Goal: Transaction & Acquisition: Book appointment/travel/reservation

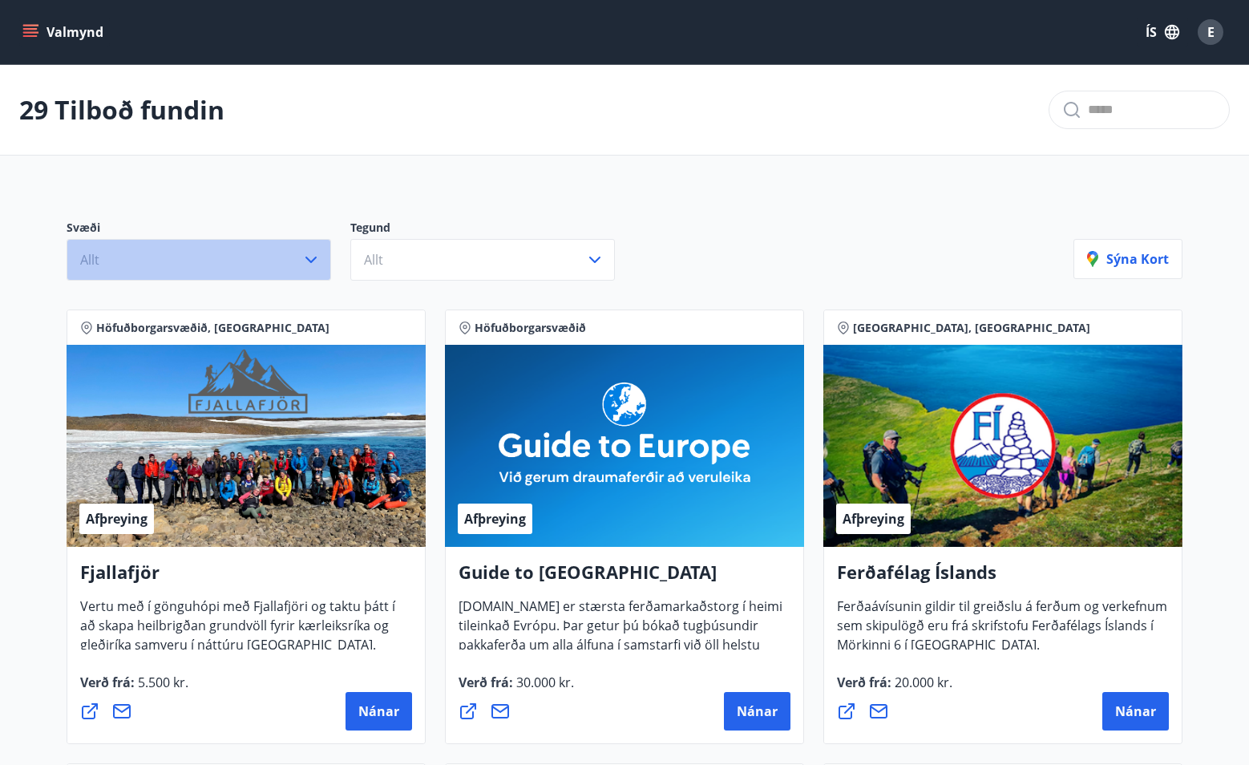
click at [176, 258] on button "Allt" at bounding box center [199, 260] width 265 height 42
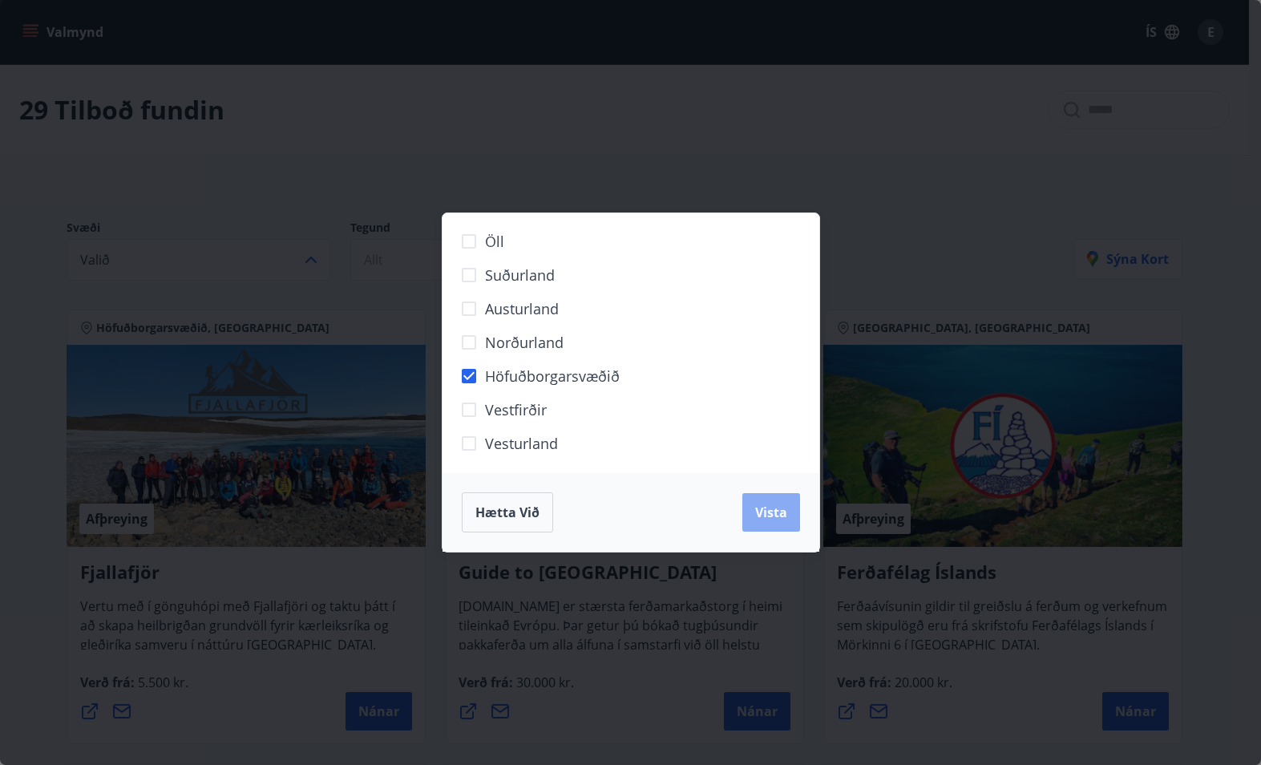
click at [768, 513] on span "Vista" at bounding box center [771, 512] width 32 height 18
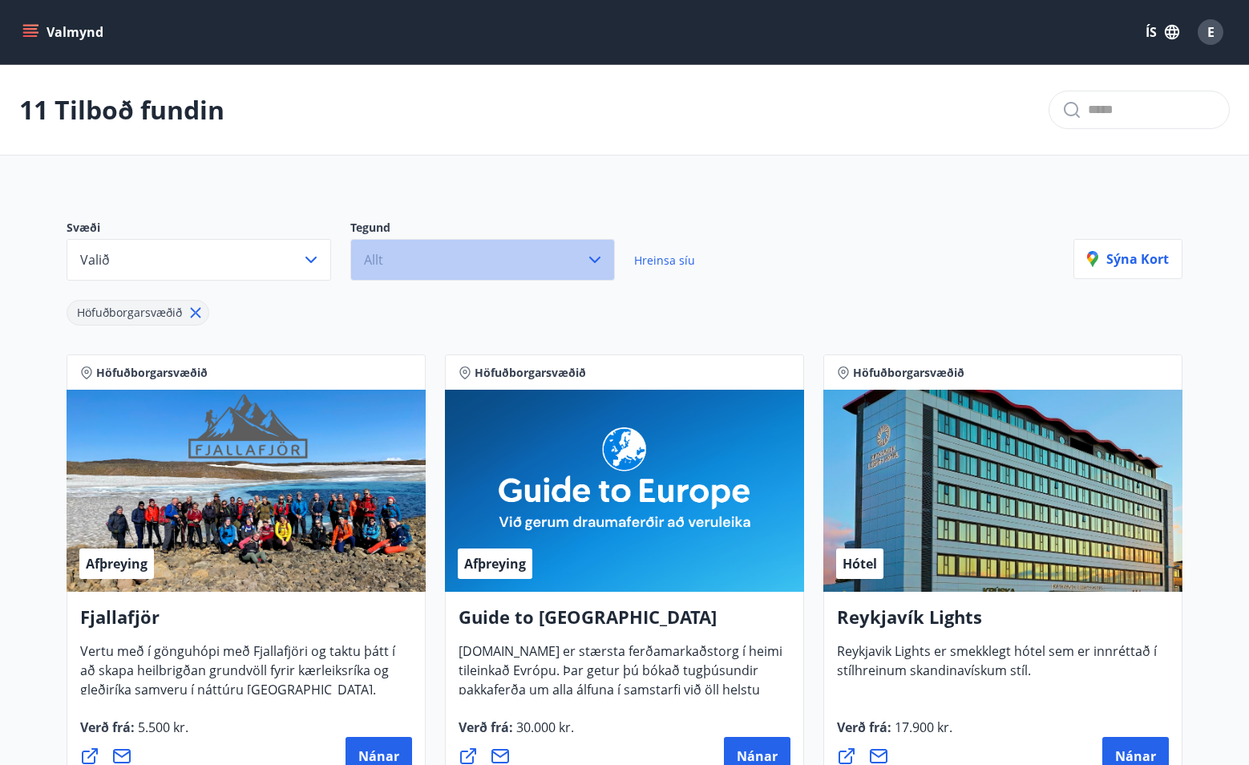
click at [434, 252] on button "Allt" at bounding box center [482, 260] width 265 height 42
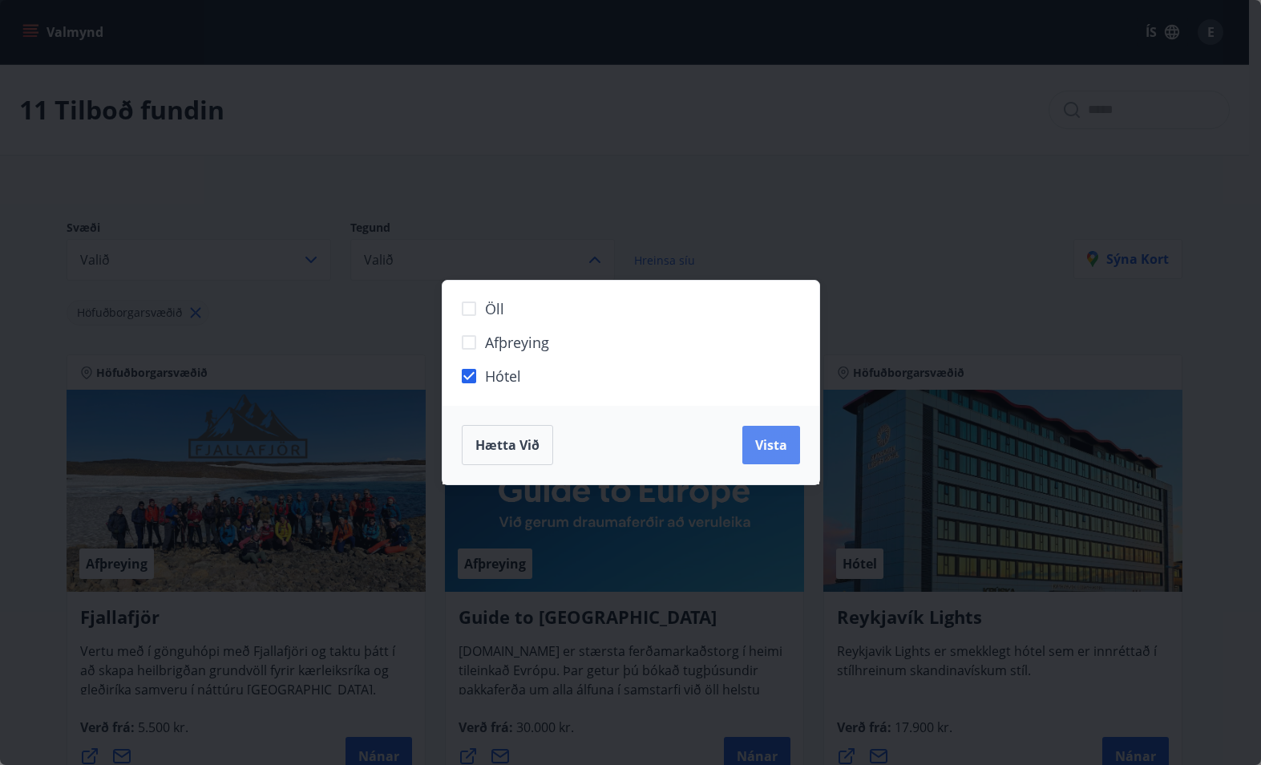
click at [767, 446] on span "Vista" at bounding box center [771, 445] width 32 height 18
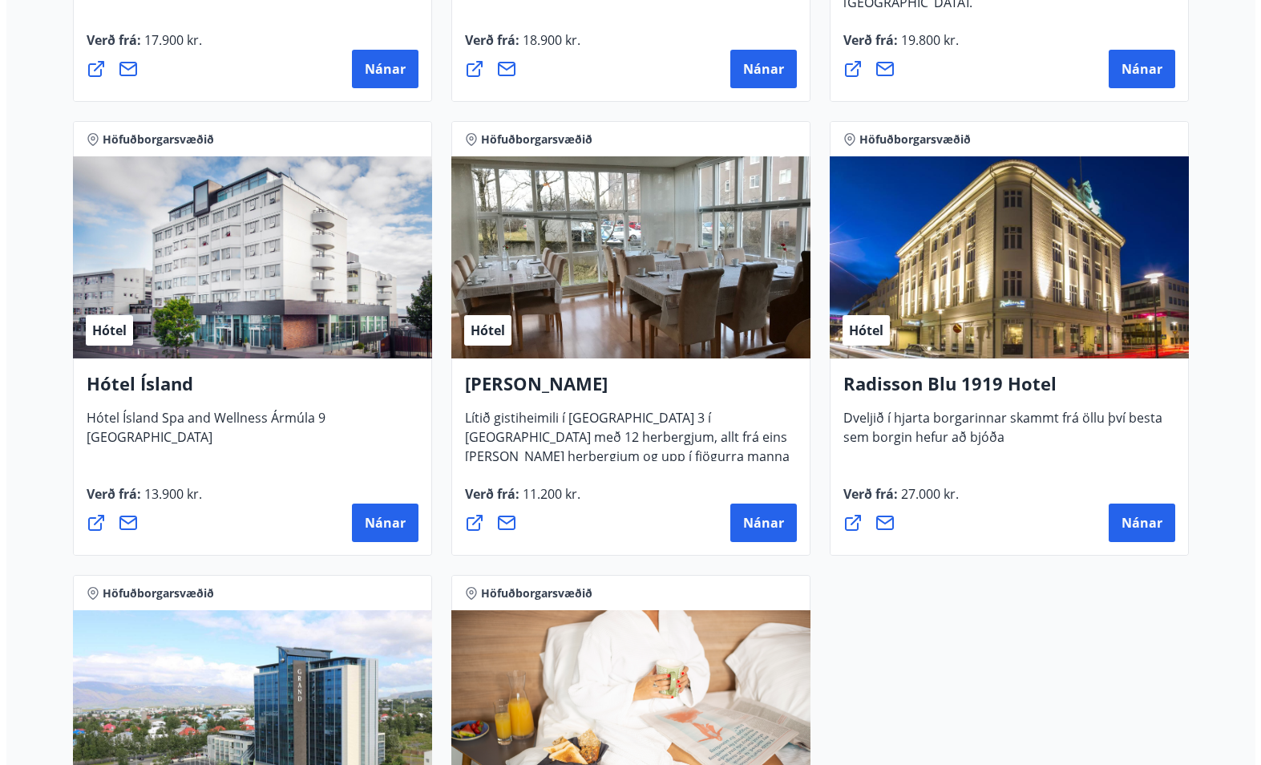
scroll to position [641, 0]
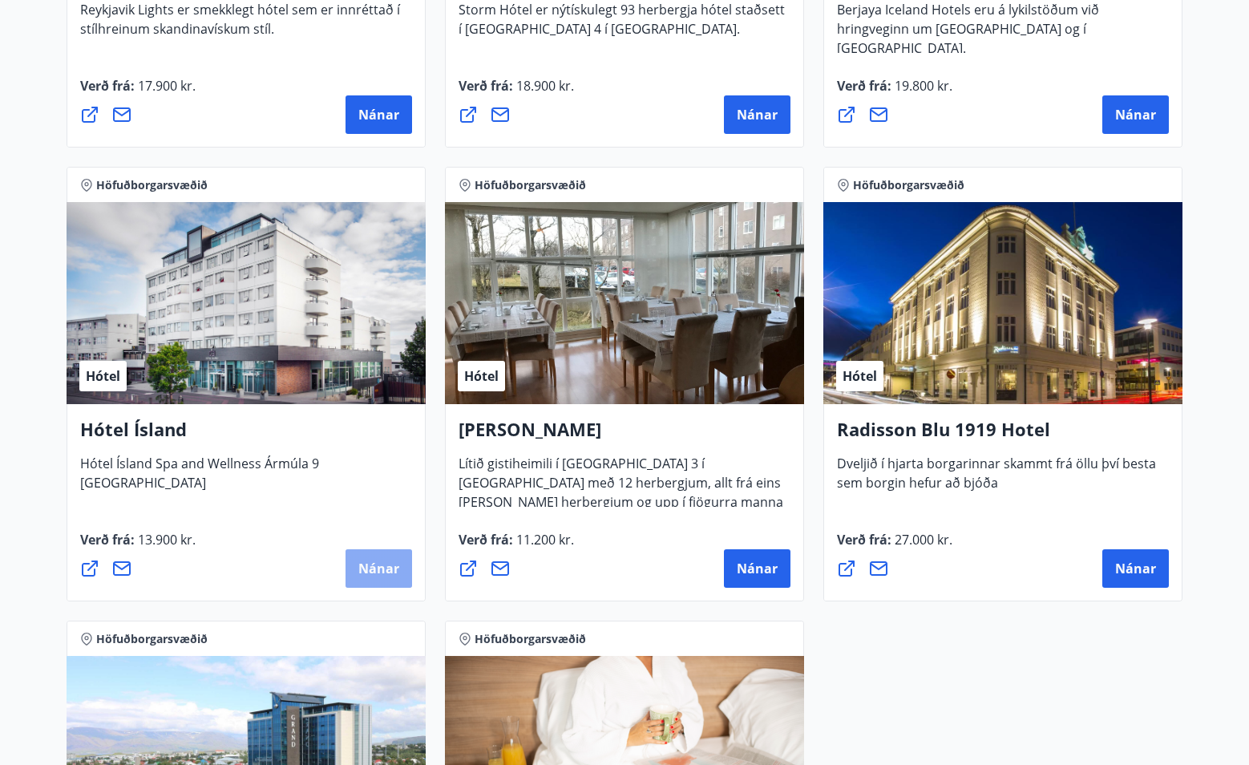
click at [390, 563] on span "Nánar" at bounding box center [378, 568] width 41 height 18
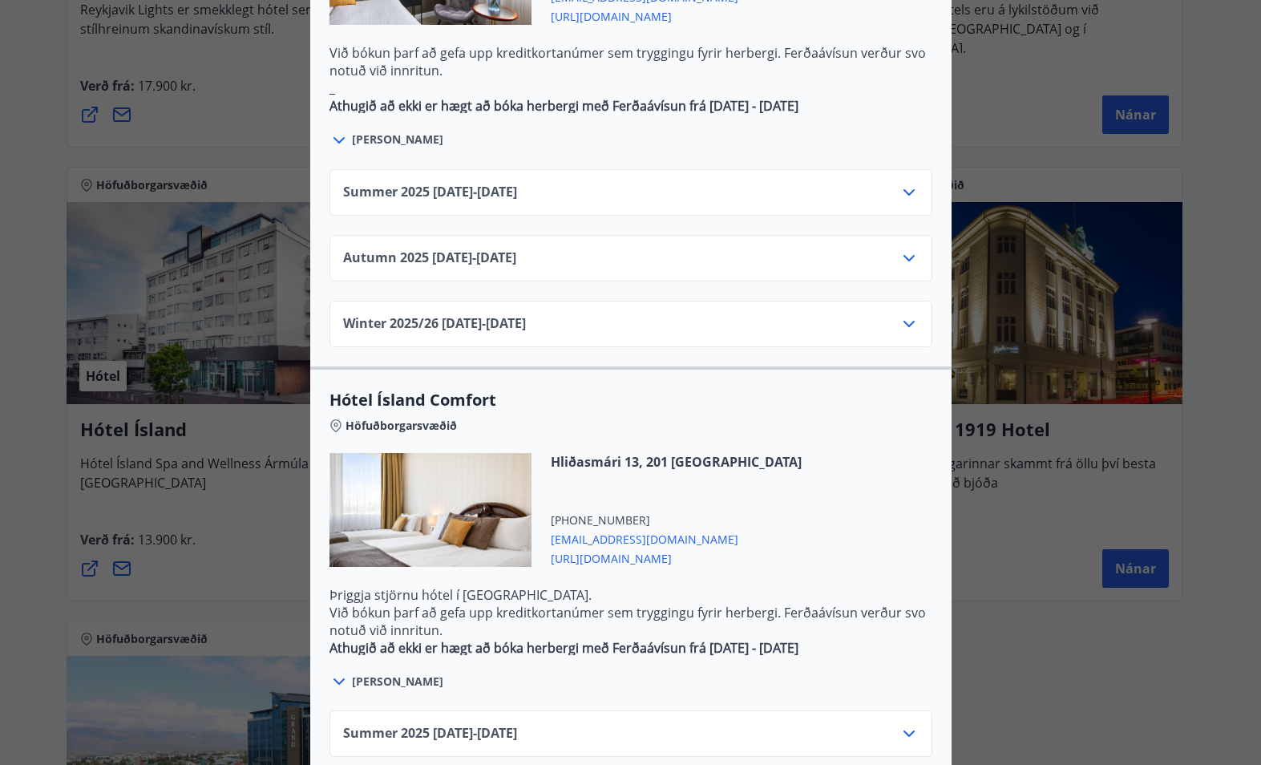
scroll to position [1188, 0]
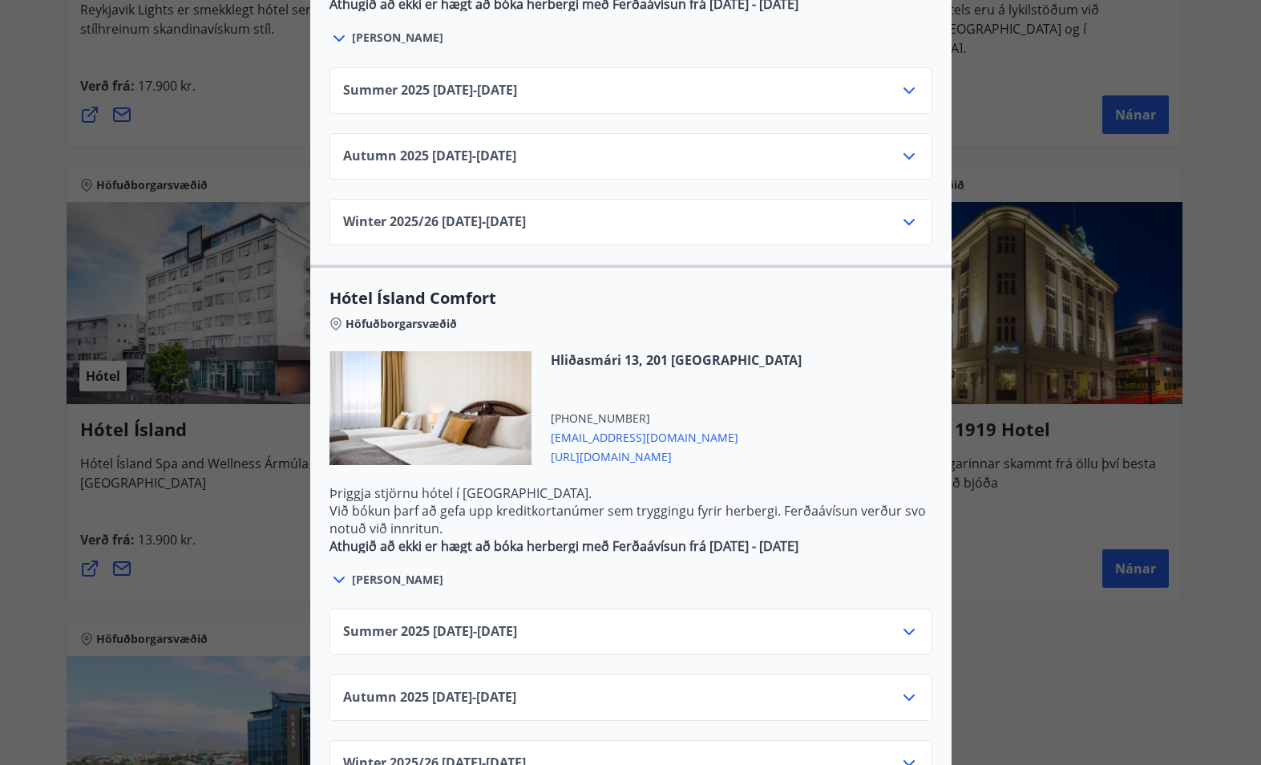
click at [389, 571] on span "[PERSON_NAME]" at bounding box center [397, 579] width 91 height 16
click at [333, 570] on icon at bounding box center [338, 579] width 19 height 19
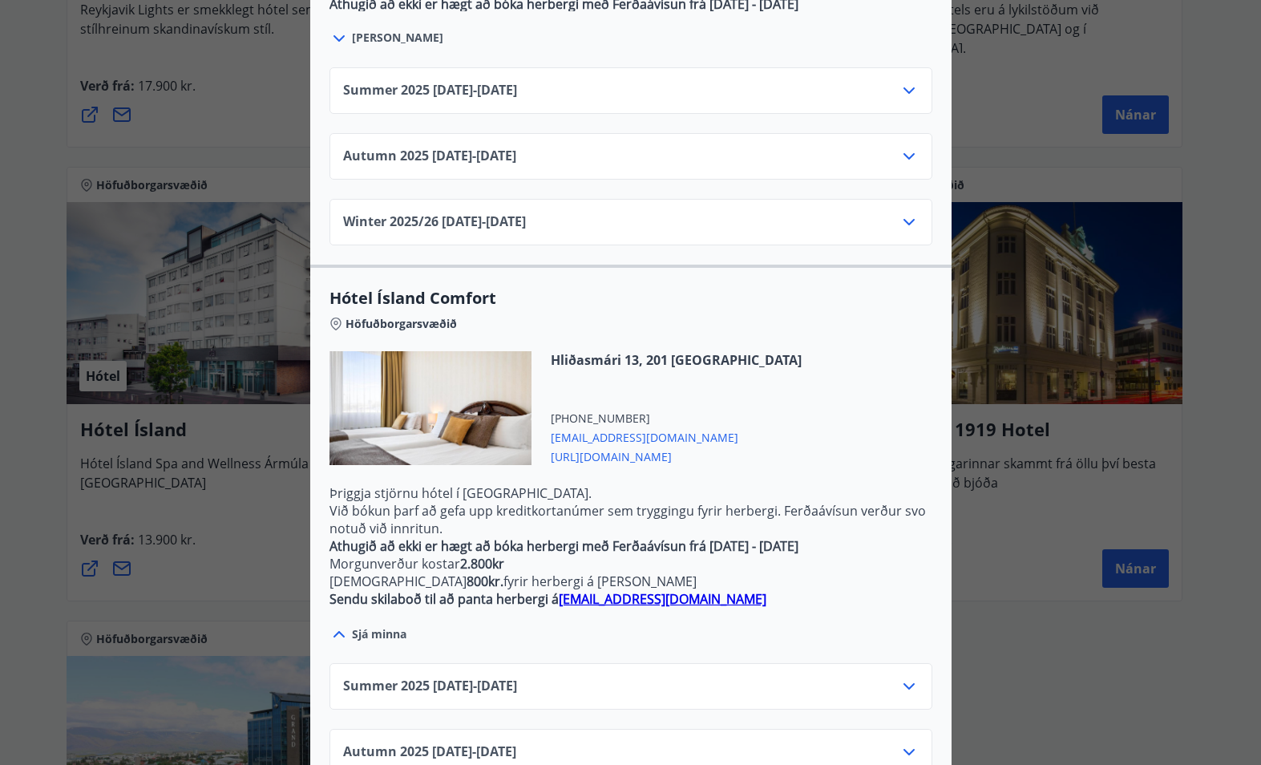
scroll to position [1242, 0]
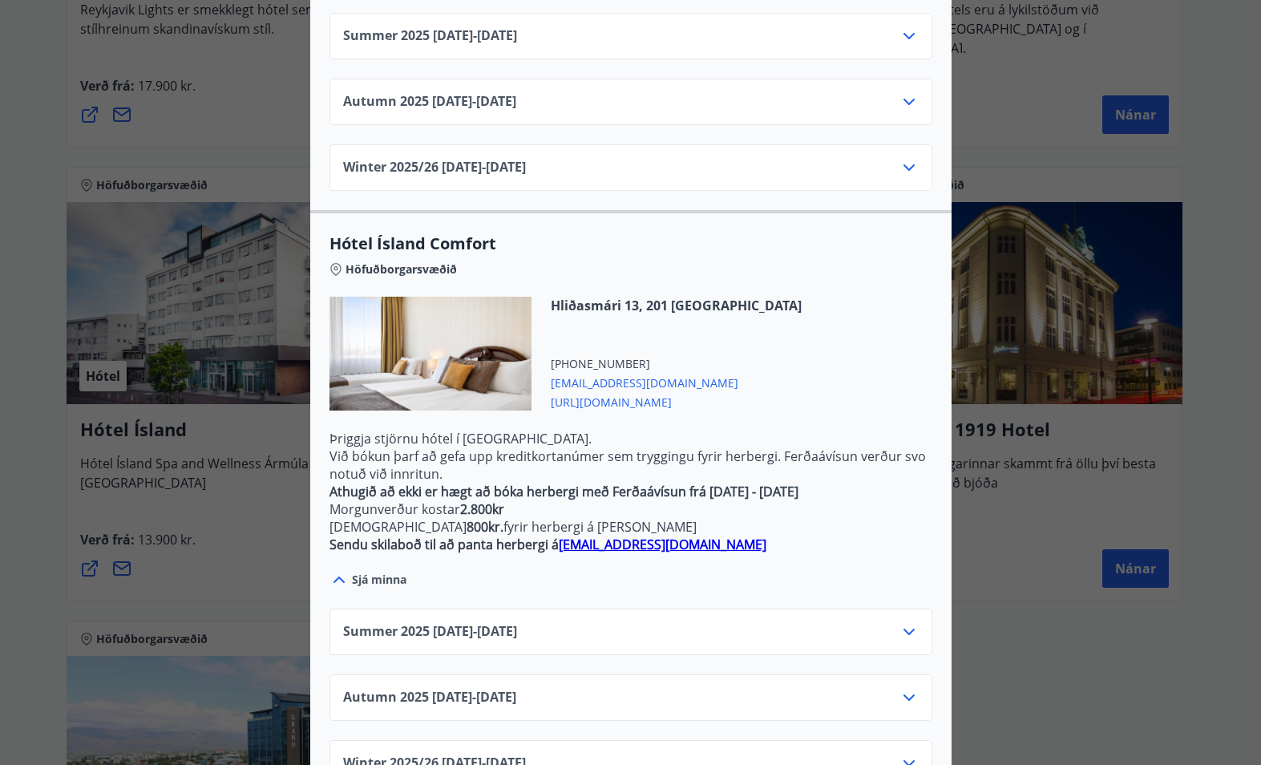
click at [899, 622] on icon at bounding box center [908, 631] width 19 height 19
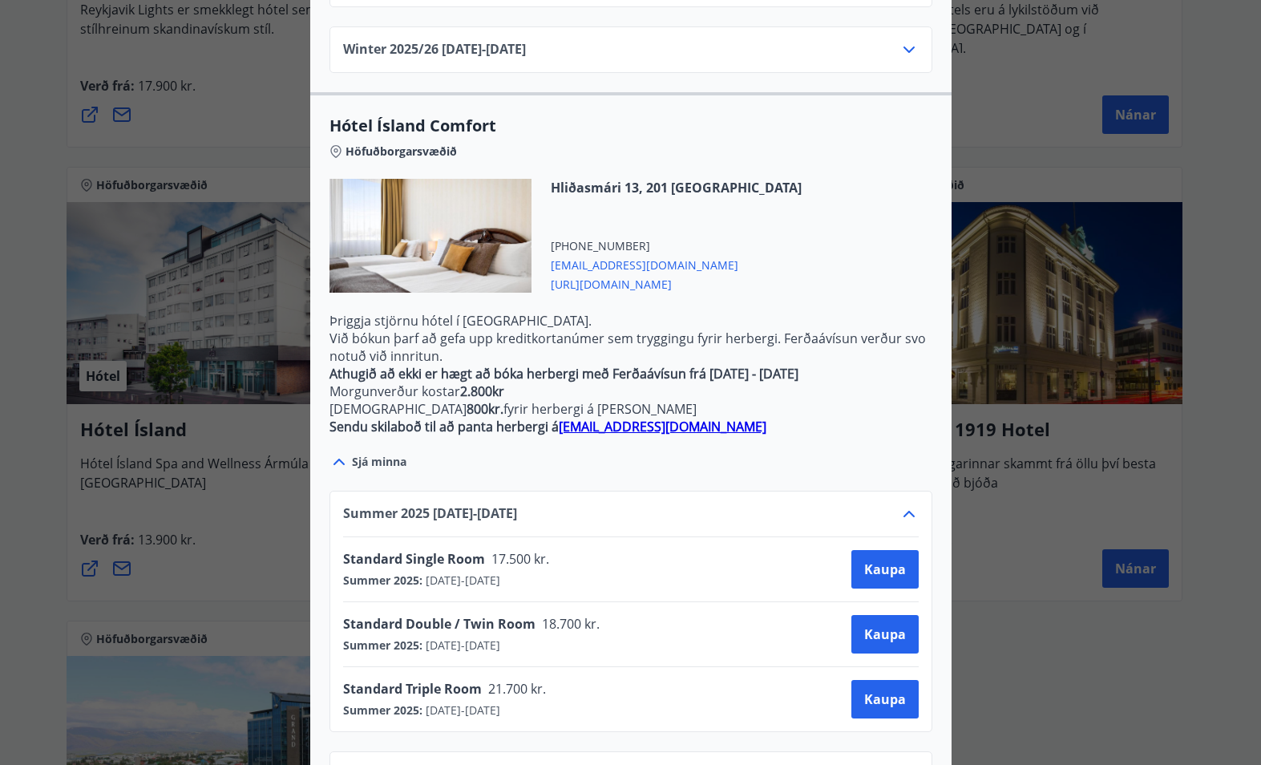
scroll to position [1323, 0]
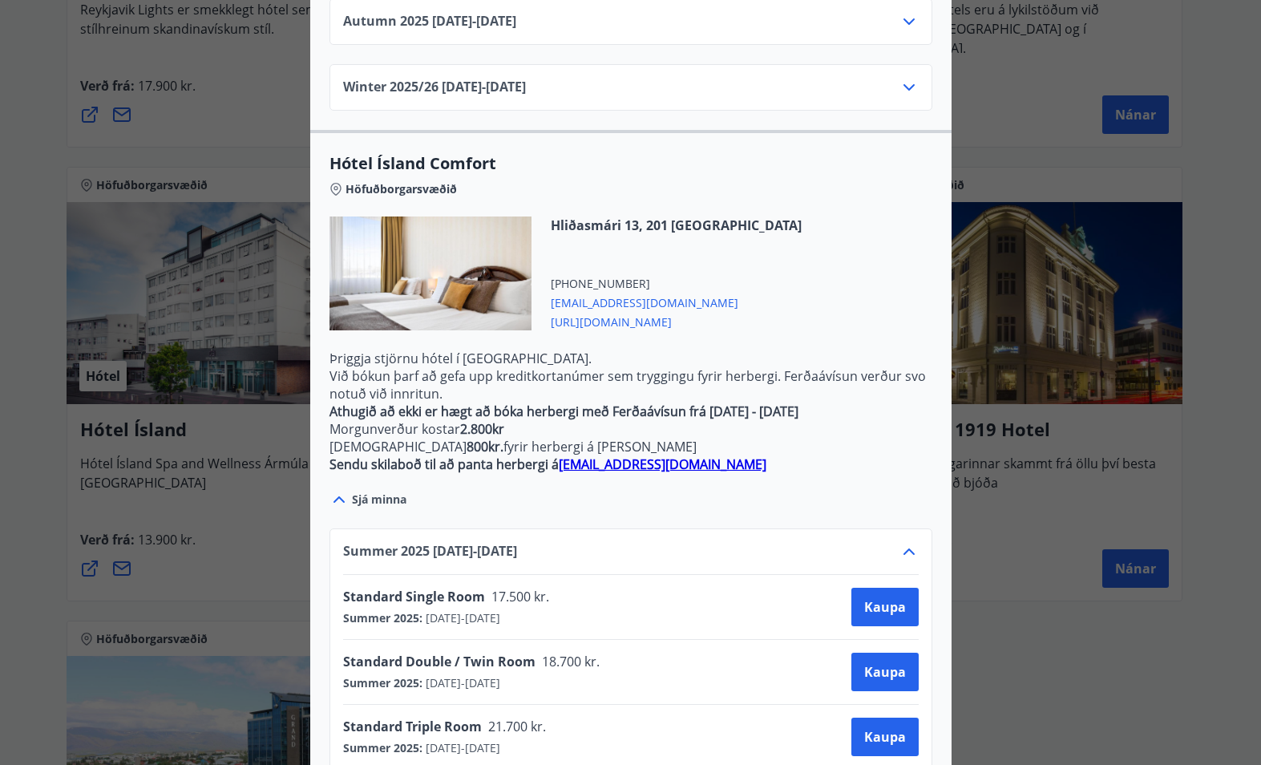
drag, startPoint x: 617, startPoint y: 269, endPoint x: 550, endPoint y: 305, distance: 76.8
click at [550, 349] on p "Þriggja stjörnu hótel í [GEOGRAPHIC_DATA]." at bounding box center [630, 358] width 603 height 18
click at [624, 311] on span "[URL][DOMAIN_NAME]" at bounding box center [676, 320] width 251 height 19
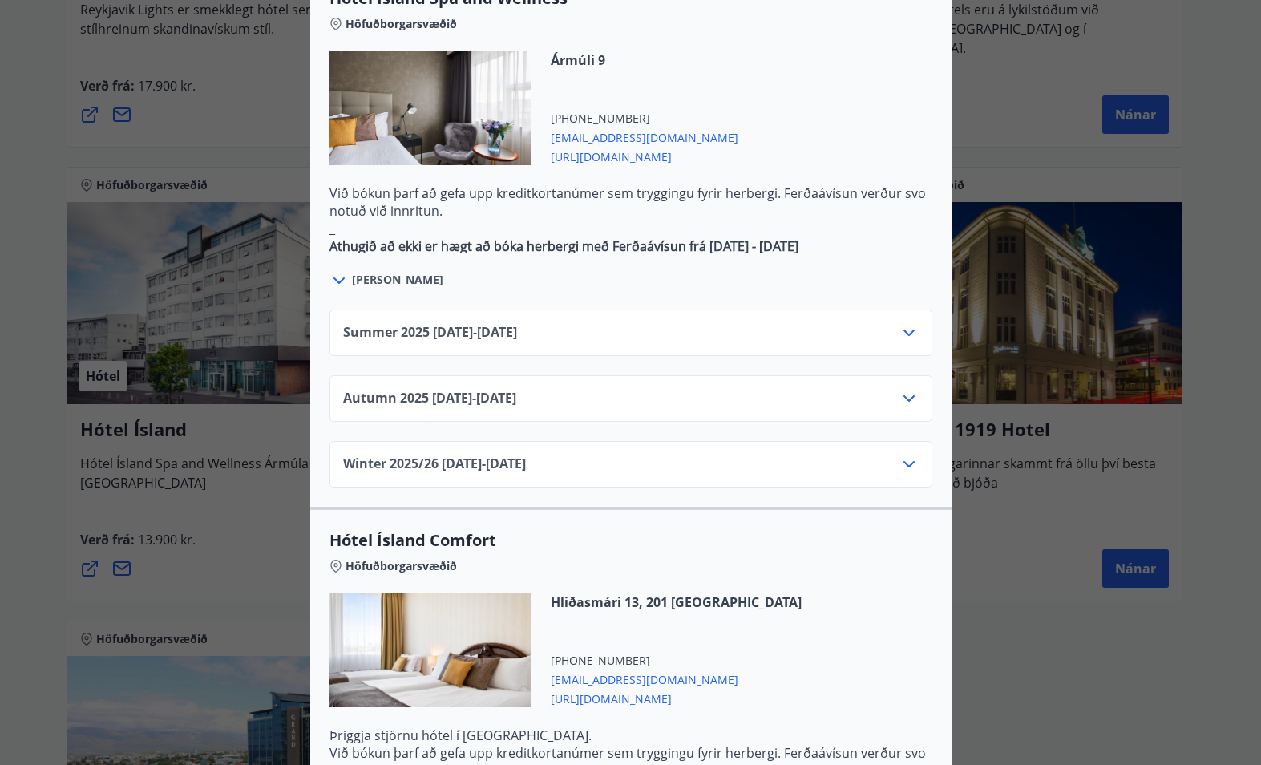
scroll to position [761, 0]
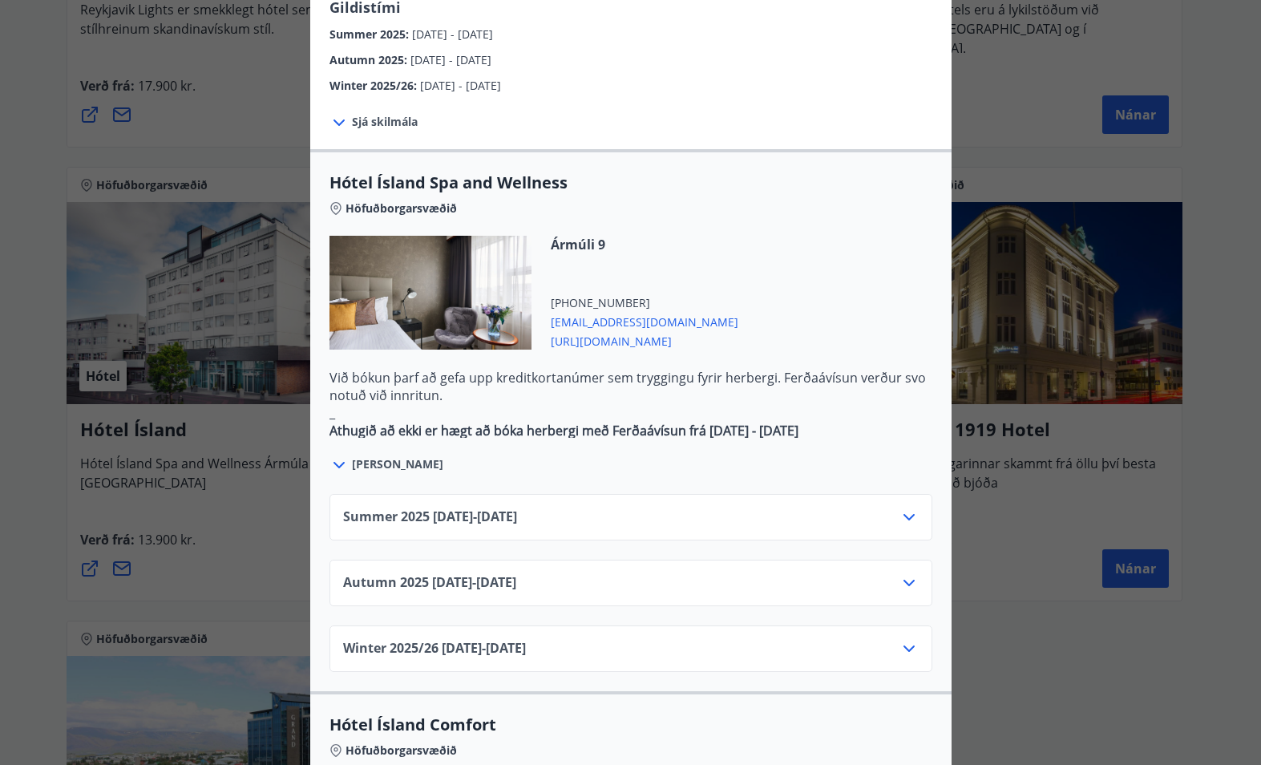
click at [582, 507] on div "Summer [PHONE_NUMBER][DATE] - [DATE]" at bounding box center [631, 523] width 576 height 32
click at [911, 507] on icon at bounding box center [908, 516] width 19 height 19
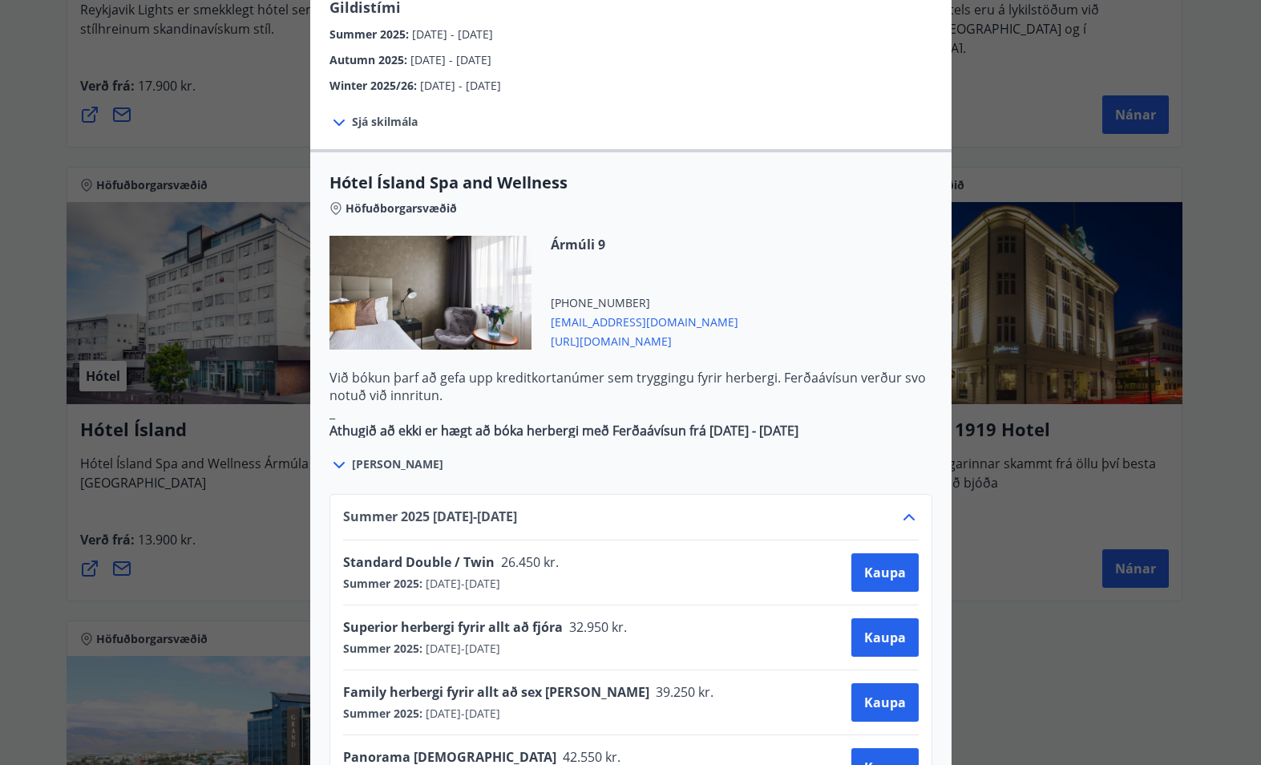
click at [1214, 152] on div "Hótel Ísland Sendu skilaboð til að panta herbergi [EMAIL_ADDRESS][DOMAIN_NAME] …" at bounding box center [630, 382] width 1261 height 765
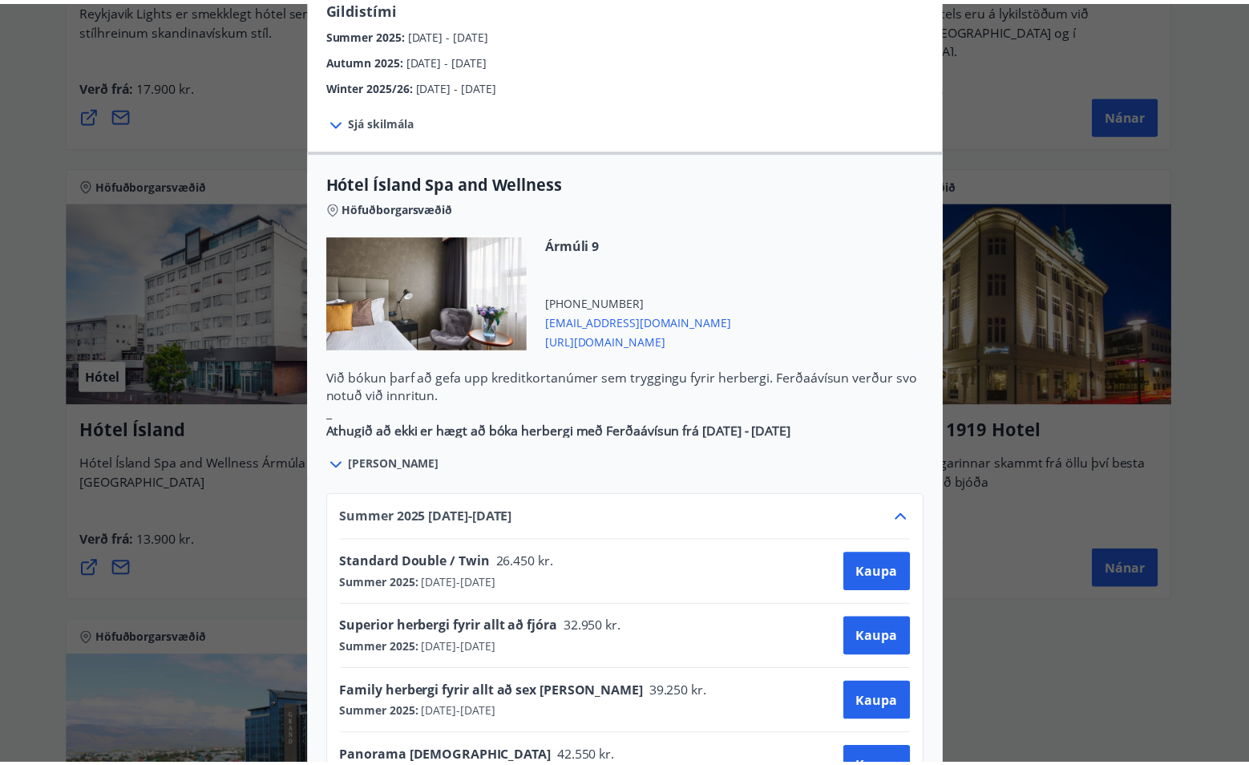
scroll to position [0, 0]
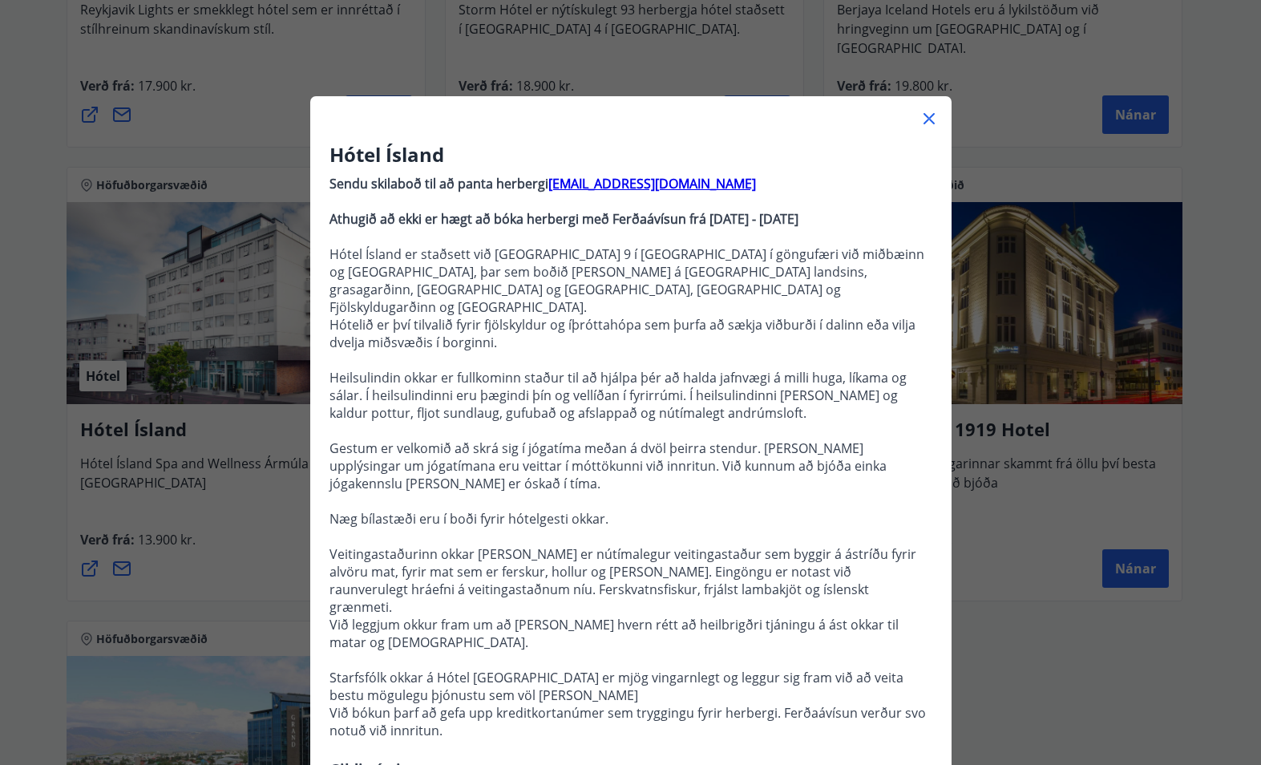
click at [923, 109] on icon at bounding box center [928, 118] width 19 height 19
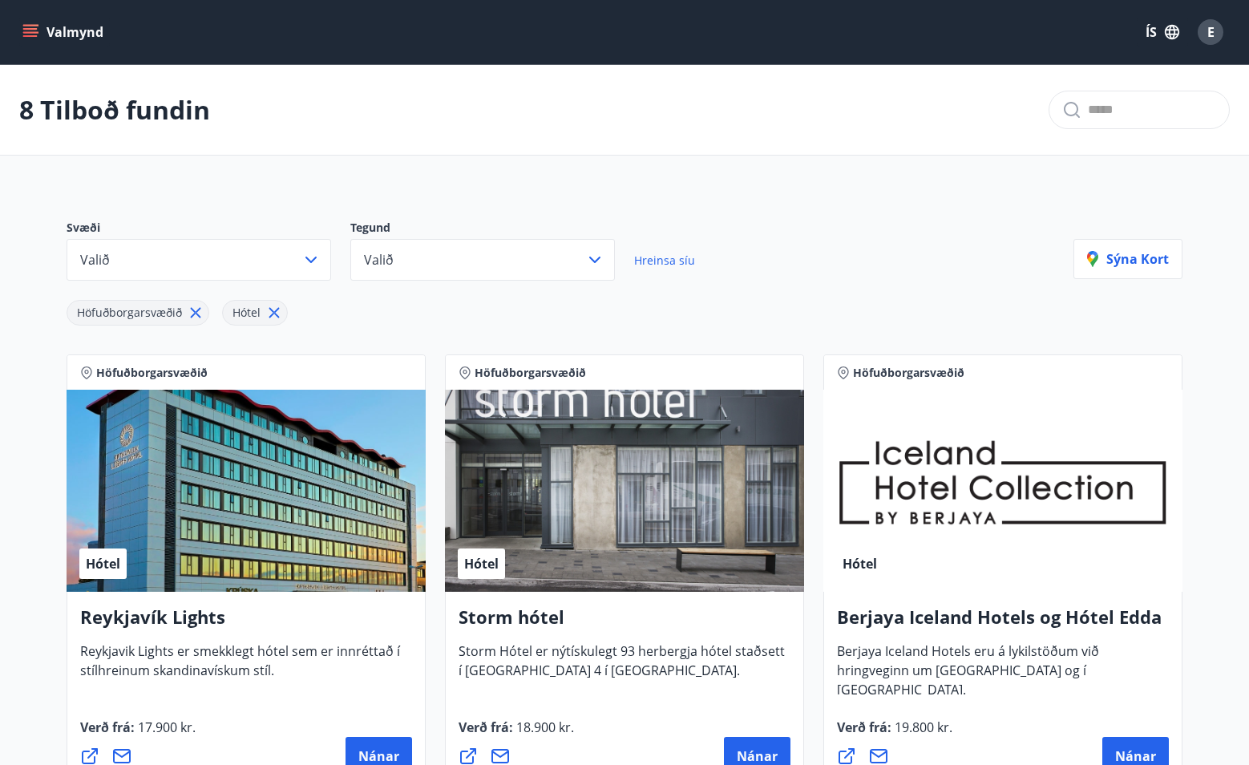
click at [192, 311] on icon at bounding box center [196, 313] width 18 height 18
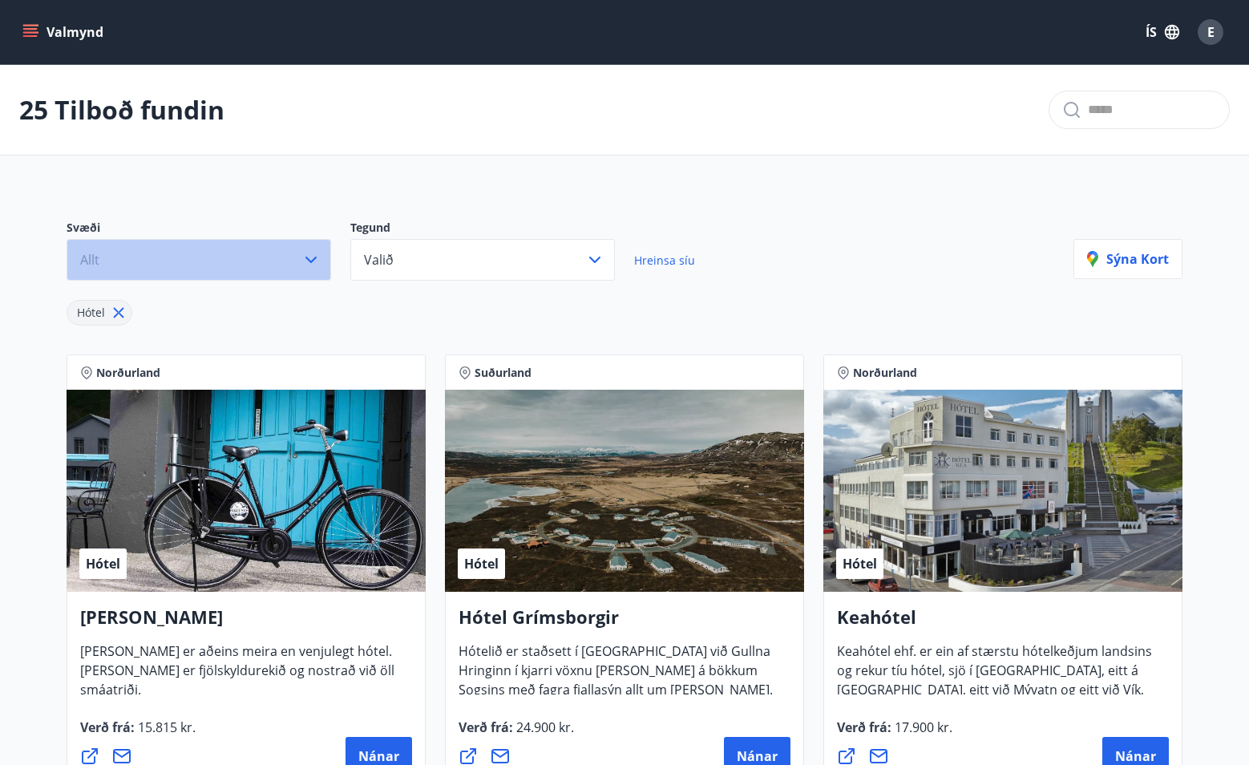
click at [309, 255] on icon "button" at bounding box center [310, 259] width 19 height 19
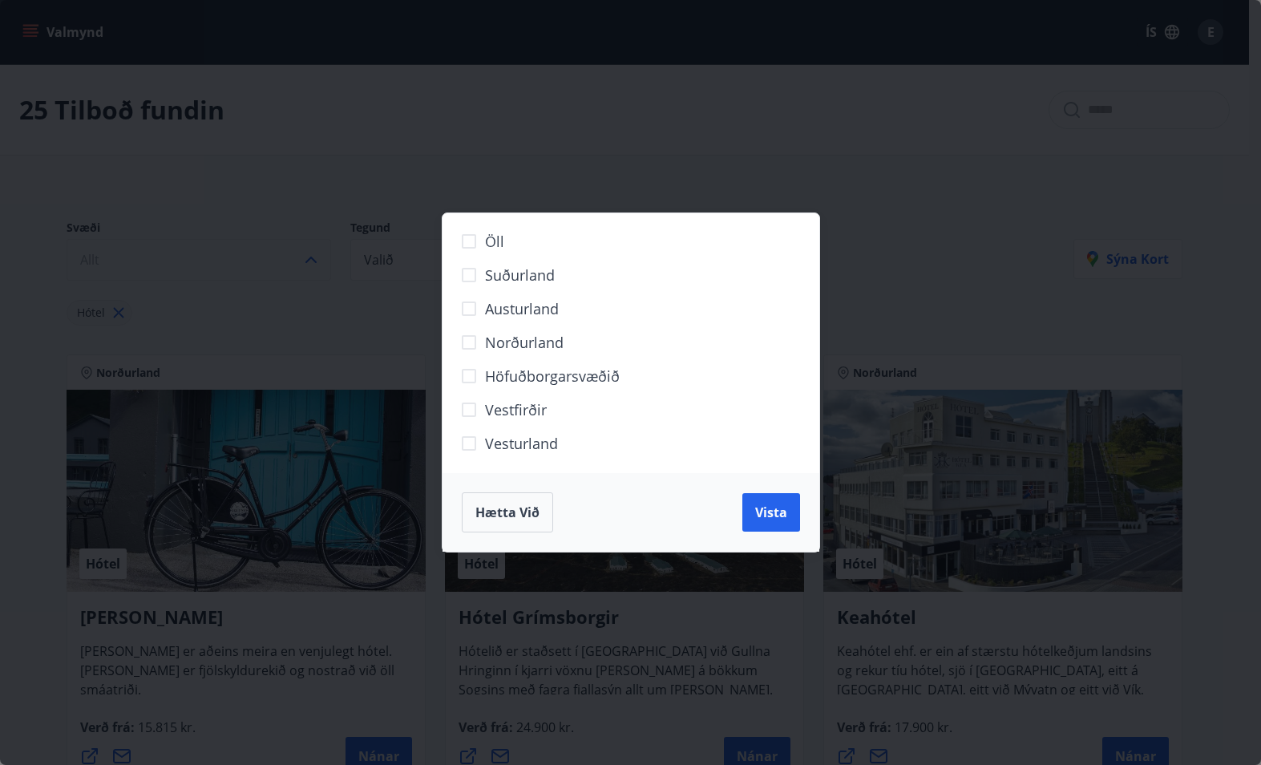
click at [887, 289] on div "Öll Suðurland [GEOGRAPHIC_DATA] Norðurland Höfuðborgarsvæðið [GEOGRAPHIC_DATA] …" at bounding box center [630, 382] width 1261 height 765
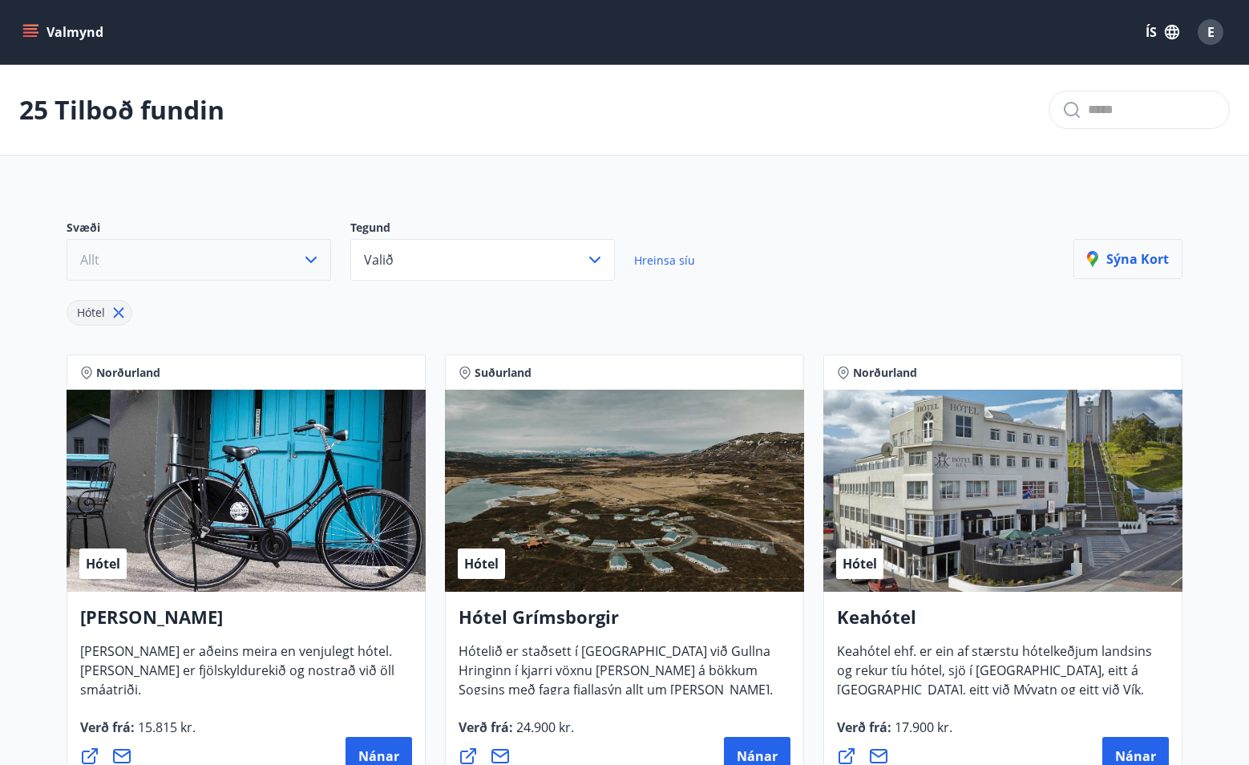
click at [1119, 256] on p "Sýna kort" at bounding box center [1128, 259] width 82 height 18
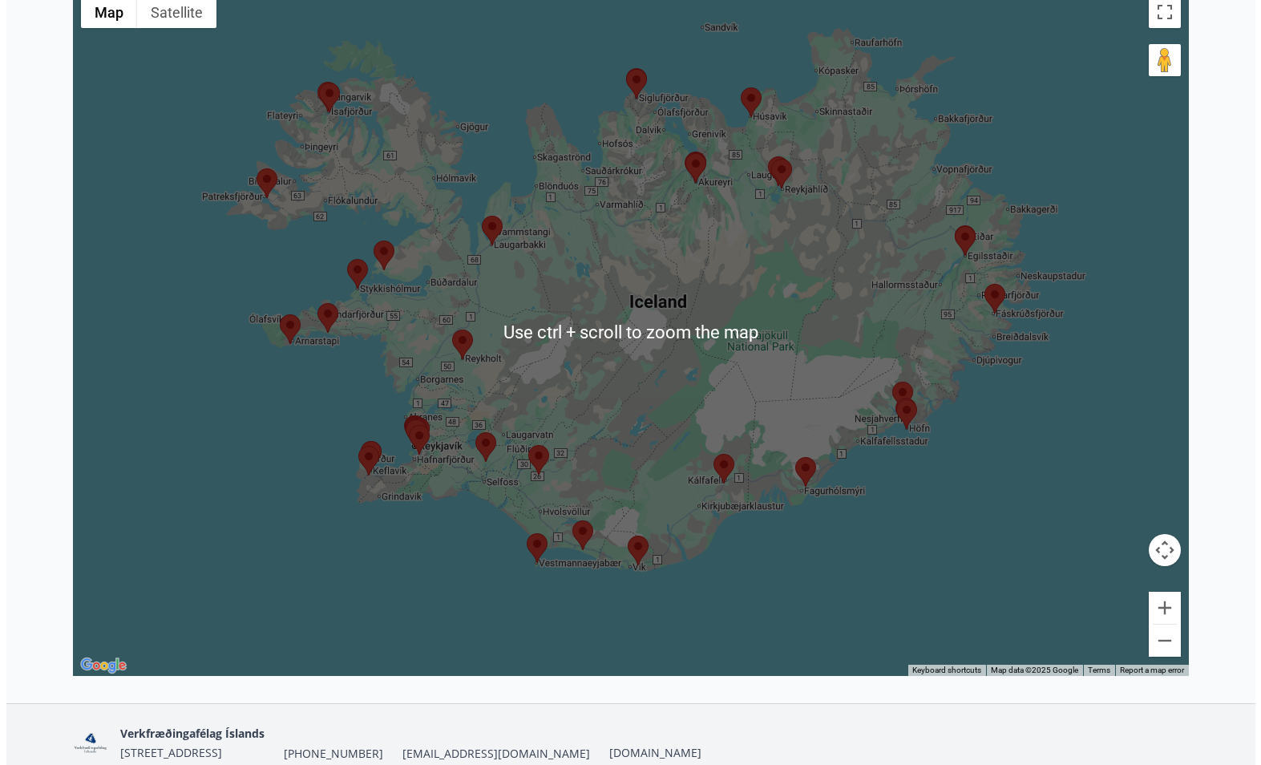
scroll to position [321, 0]
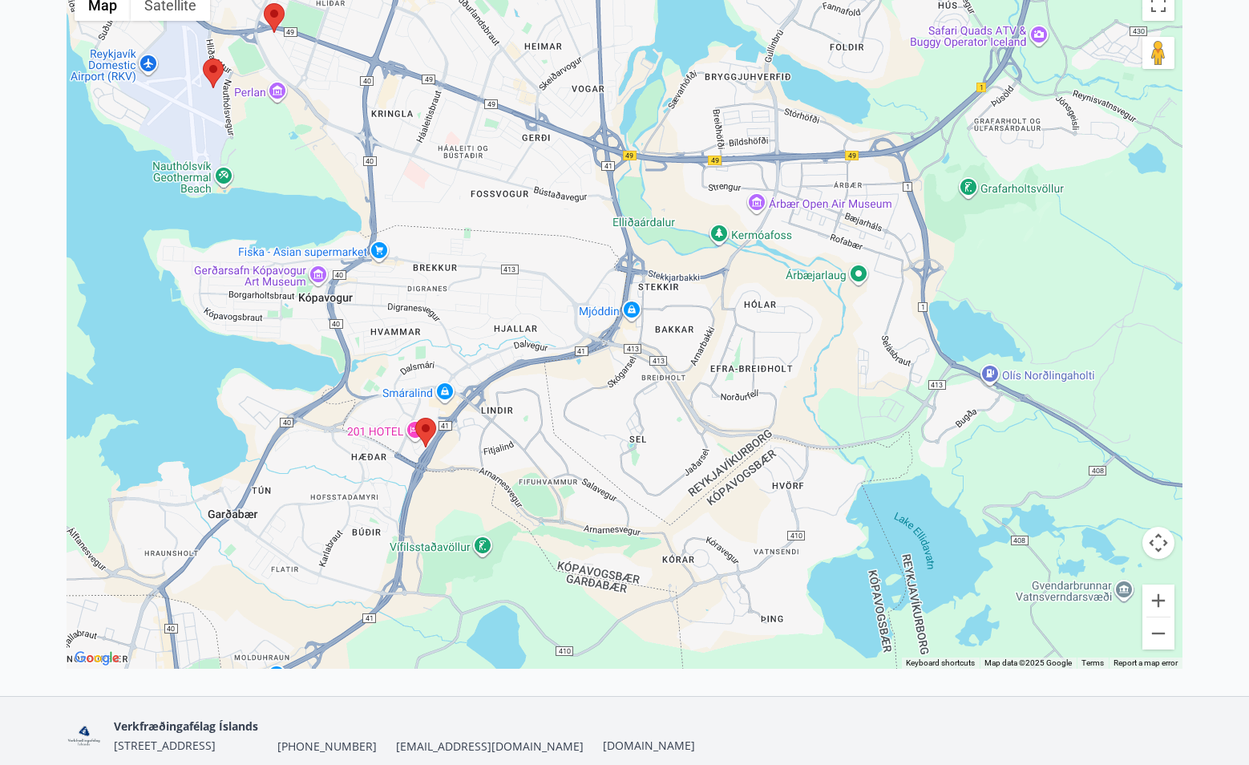
click at [415, 418] on area at bounding box center [415, 418] width 0 height 0
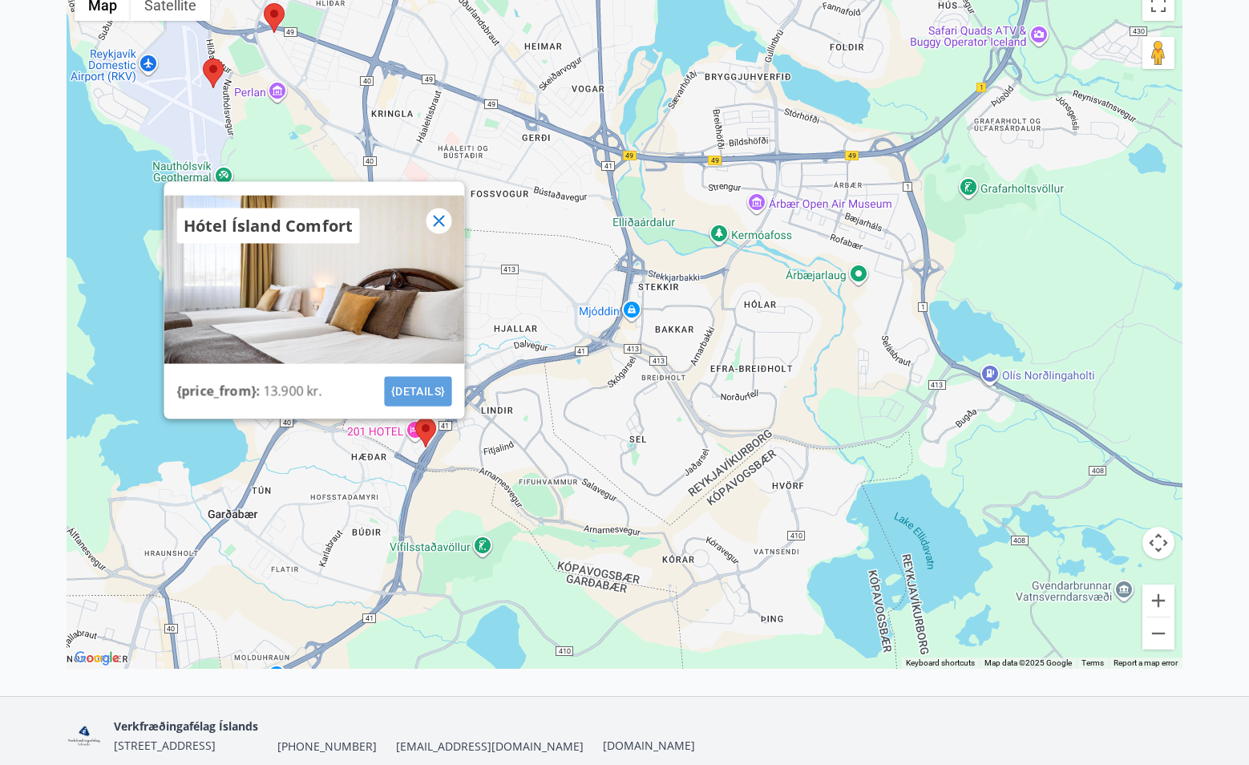
click at [420, 394] on button "{details}" at bounding box center [418, 392] width 67 height 30
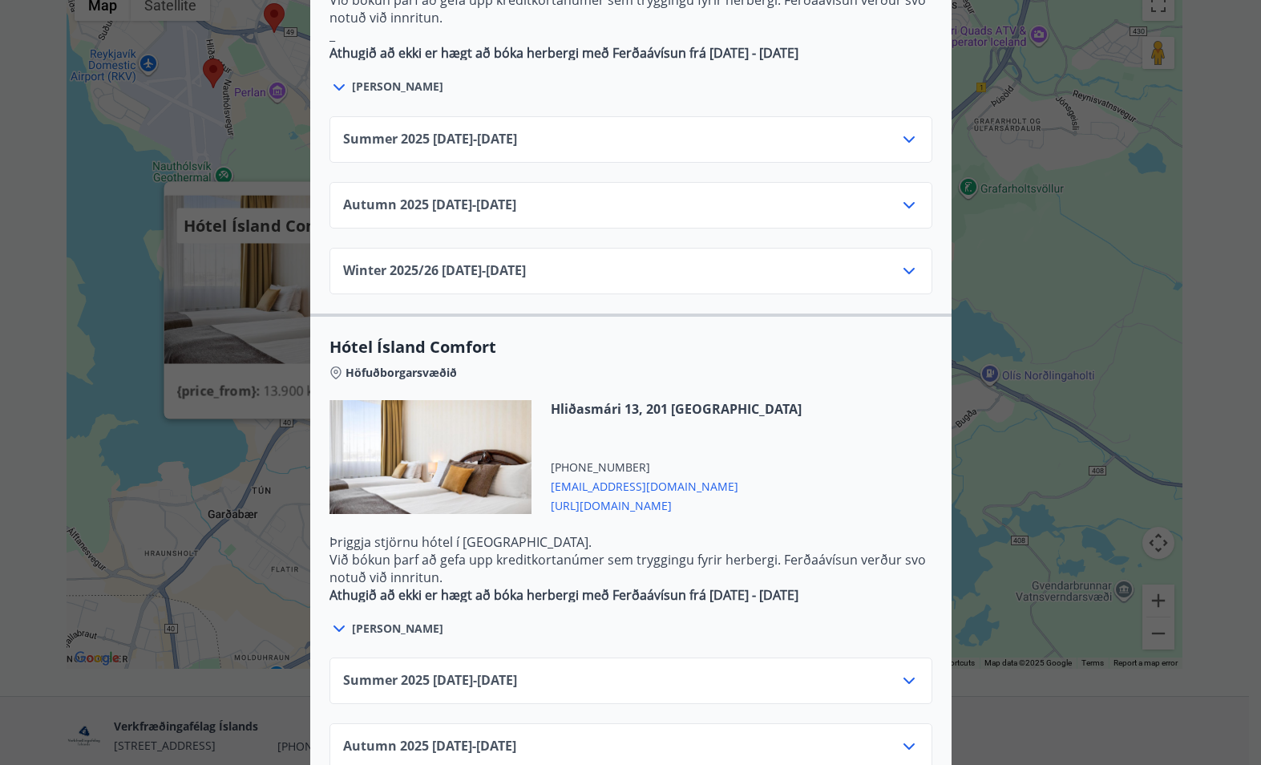
scroll to position [1188, 0]
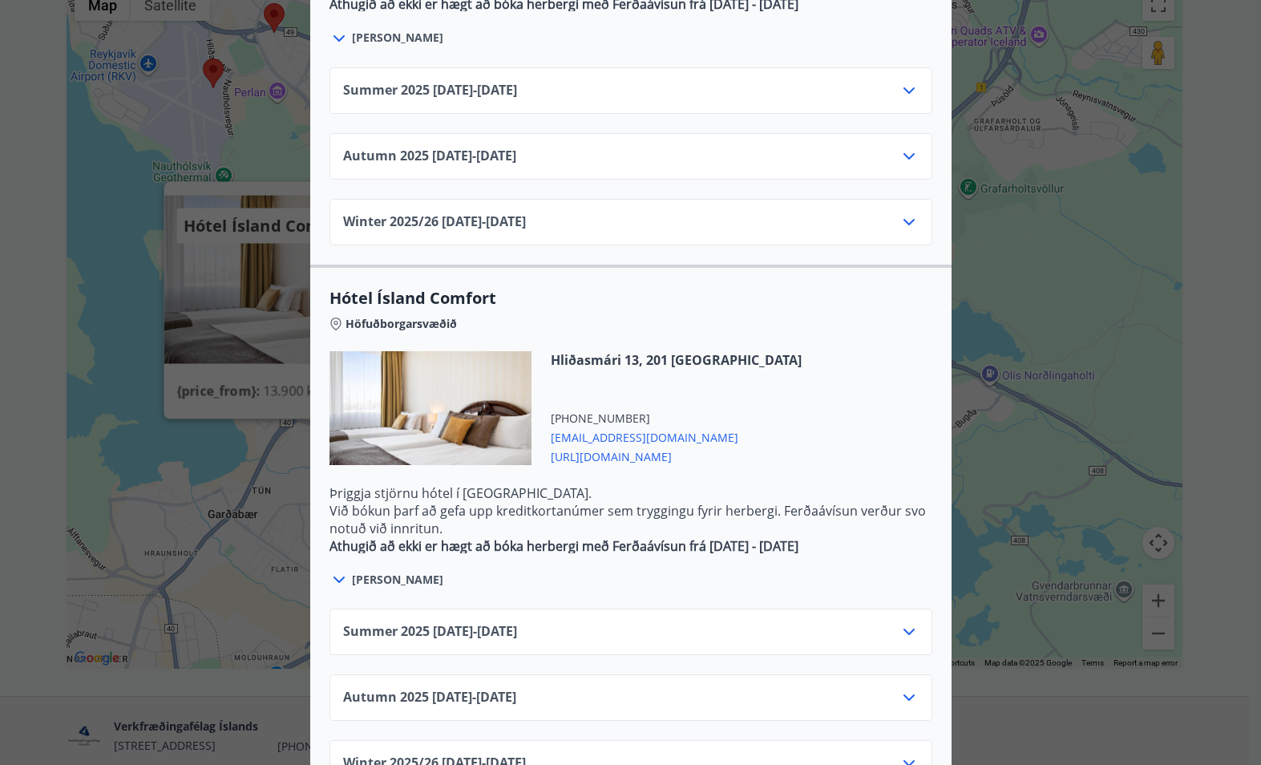
drag, startPoint x: 656, startPoint y: 384, endPoint x: 749, endPoint y: 467, distance: 124.3
click at [749, 502] on p "Við bókun þarf að gefa upp kreditkortanúmer sem tryggingu fyrir herbergi. Ferða…" at bounding box center [630, 519] width 603 height 35
drag, startPoint x: 666, startPoint y: 383, endPoint x: 545, endPoint y: 382, distance: 121.0
click at [551, 426] on span "[EMAIL_ADDRESS][DOMAIN_NAME]" at bounding box center [676, 435] width 251 height 19
click at [517, 622] on span "Summer [PHONE_NUMBER][DATE] - [DATE]" at bounding box center [430, 631] width 174 height 19
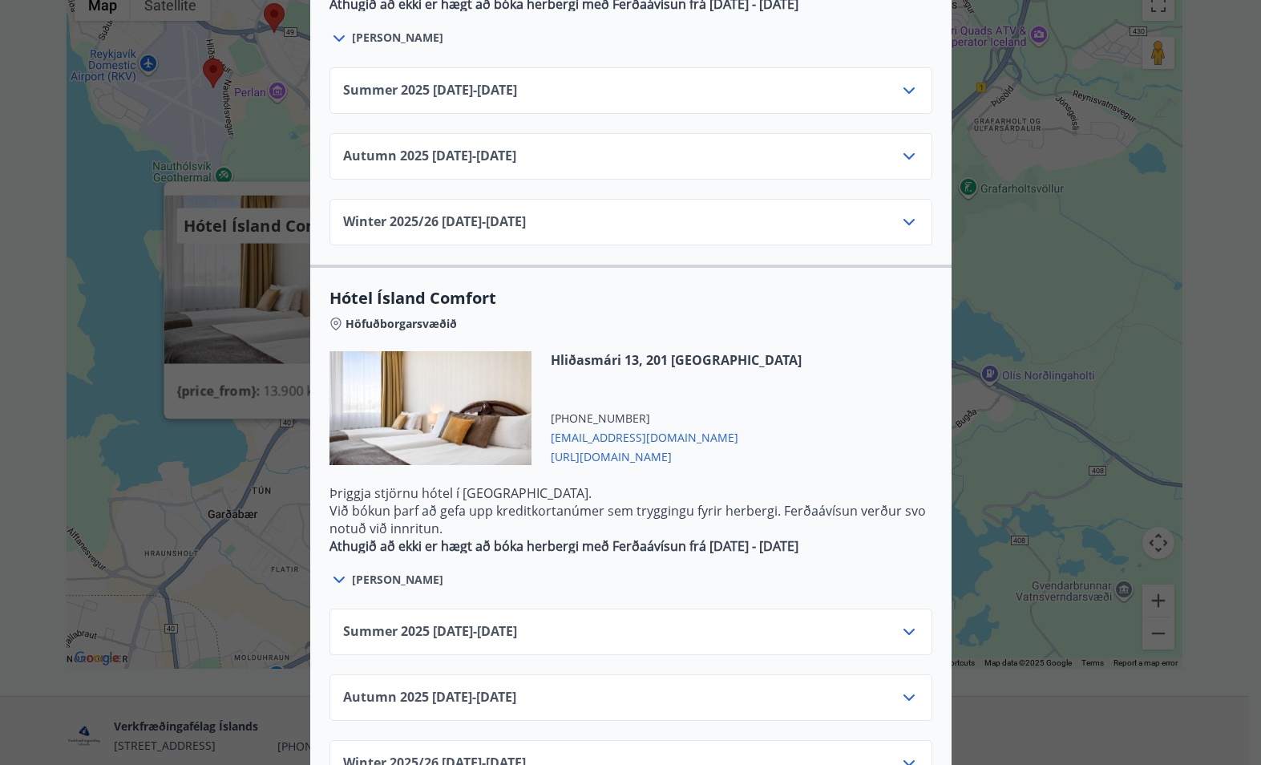
click at [632, 608] on div "Summer [PHONE_NUMBER][DATE] - [DATE]" at bounding box center [630, 631] width 603 height 46
click at [907, 628] on icon at bounding box center [908, 631] width 11 height 6
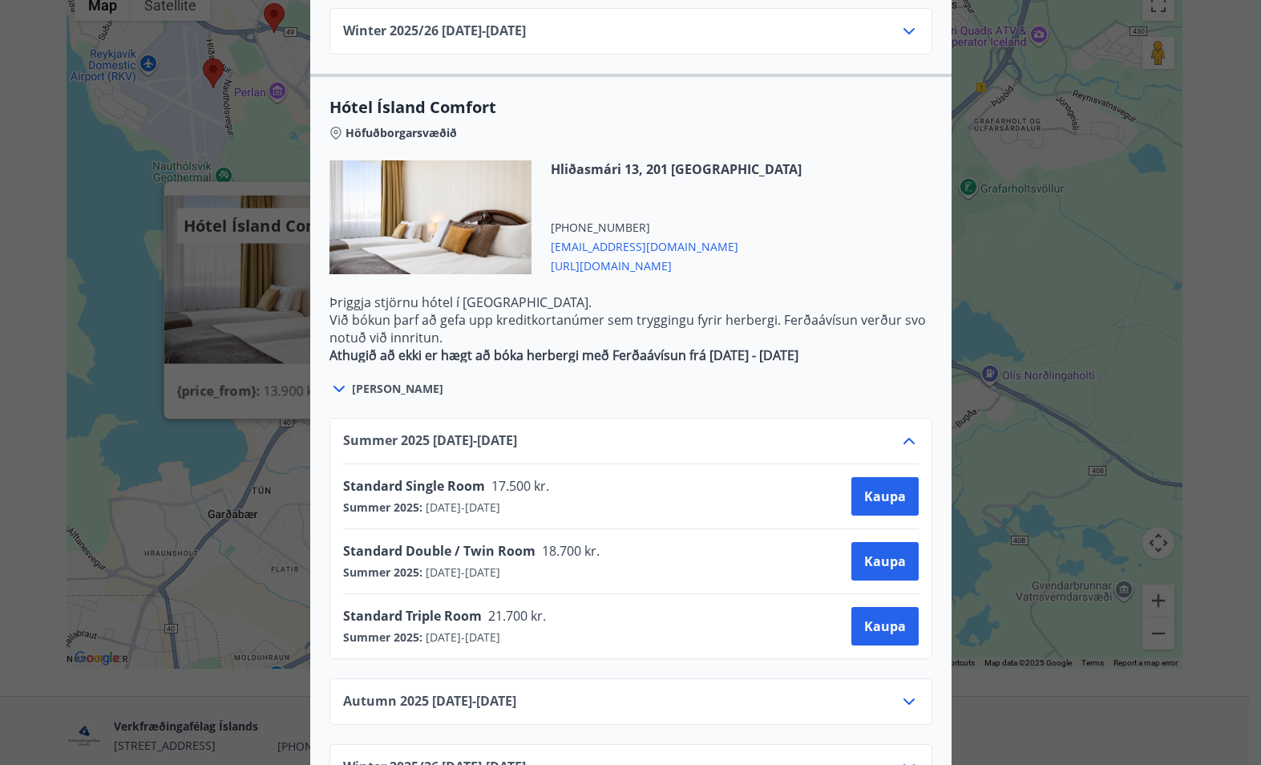
scroll to position [1383, 0]
